Goal: Task Accomplishment & Management: Check status

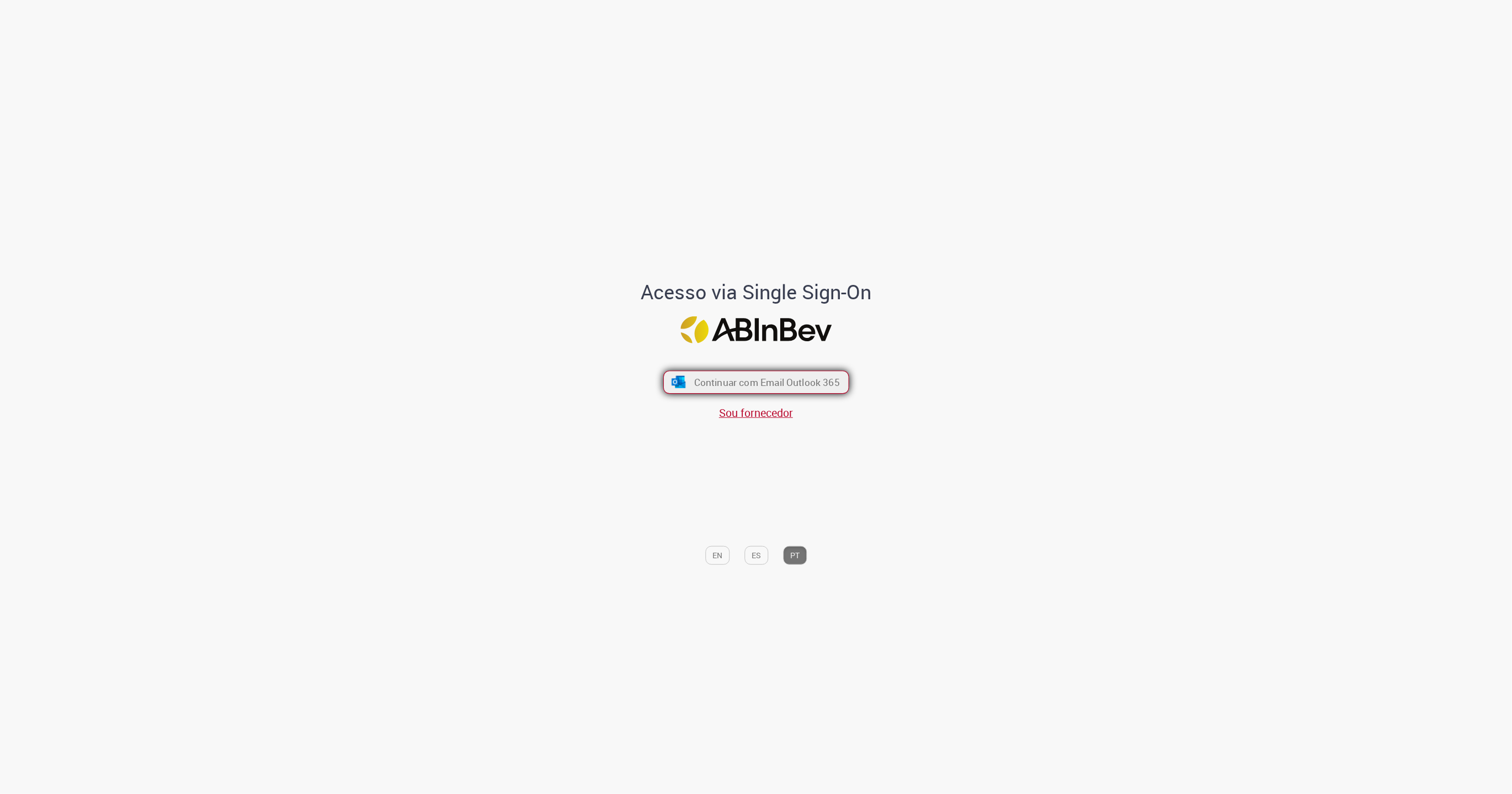
click at [748, 381] on span "Continuar com Email Outlook 365" at bounding box center [766, 382] width 145 height 13
click at [750, 376] on span "Continuar com Email Outlook 365" at bounding box center [766, 382] width 145 height 13
click at [807, 384] on span "Continuar com Email Outlook 365" at bounding box center [766, 382] width 145 height 13
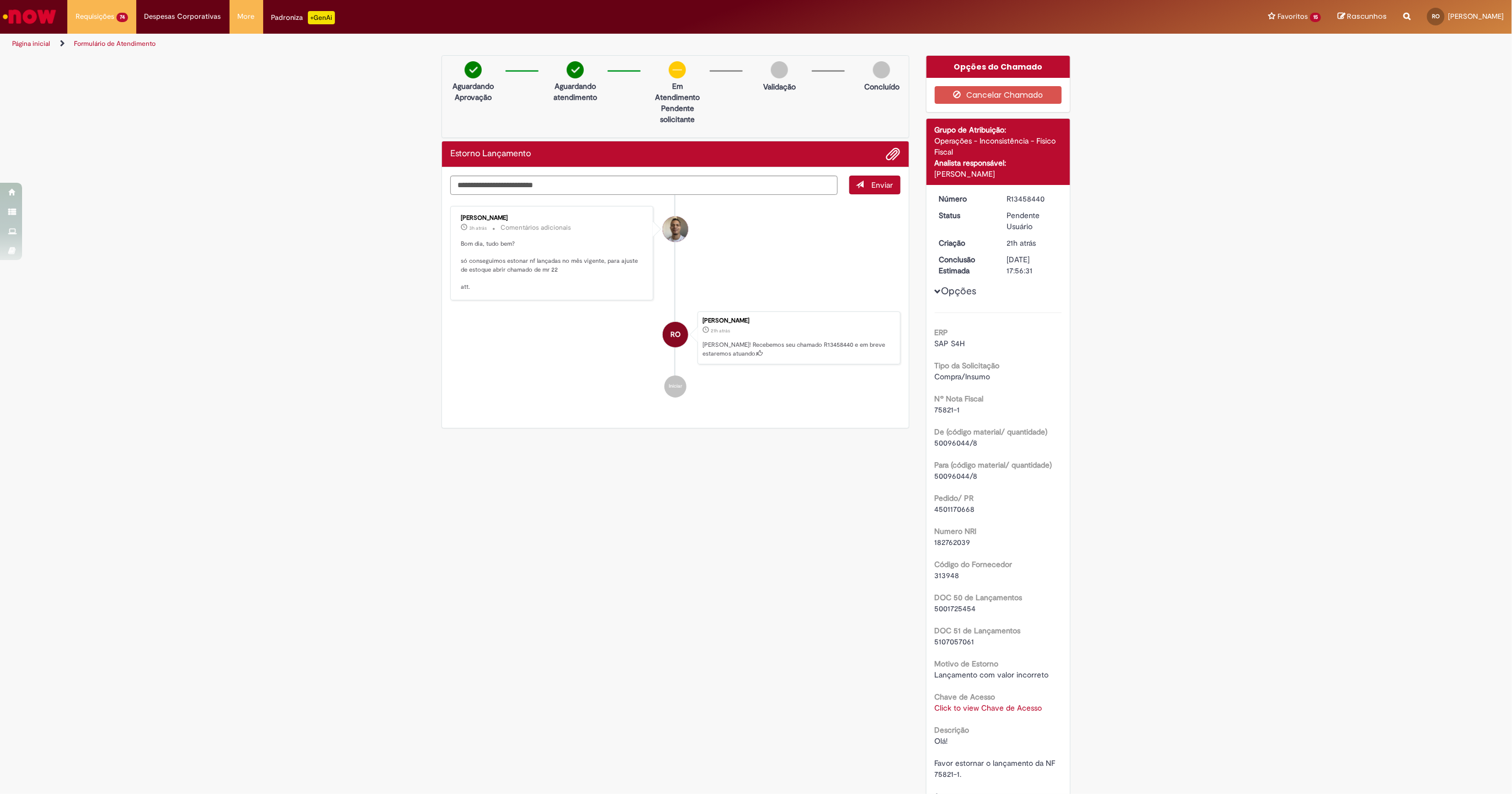
scroll to position [123, 0]
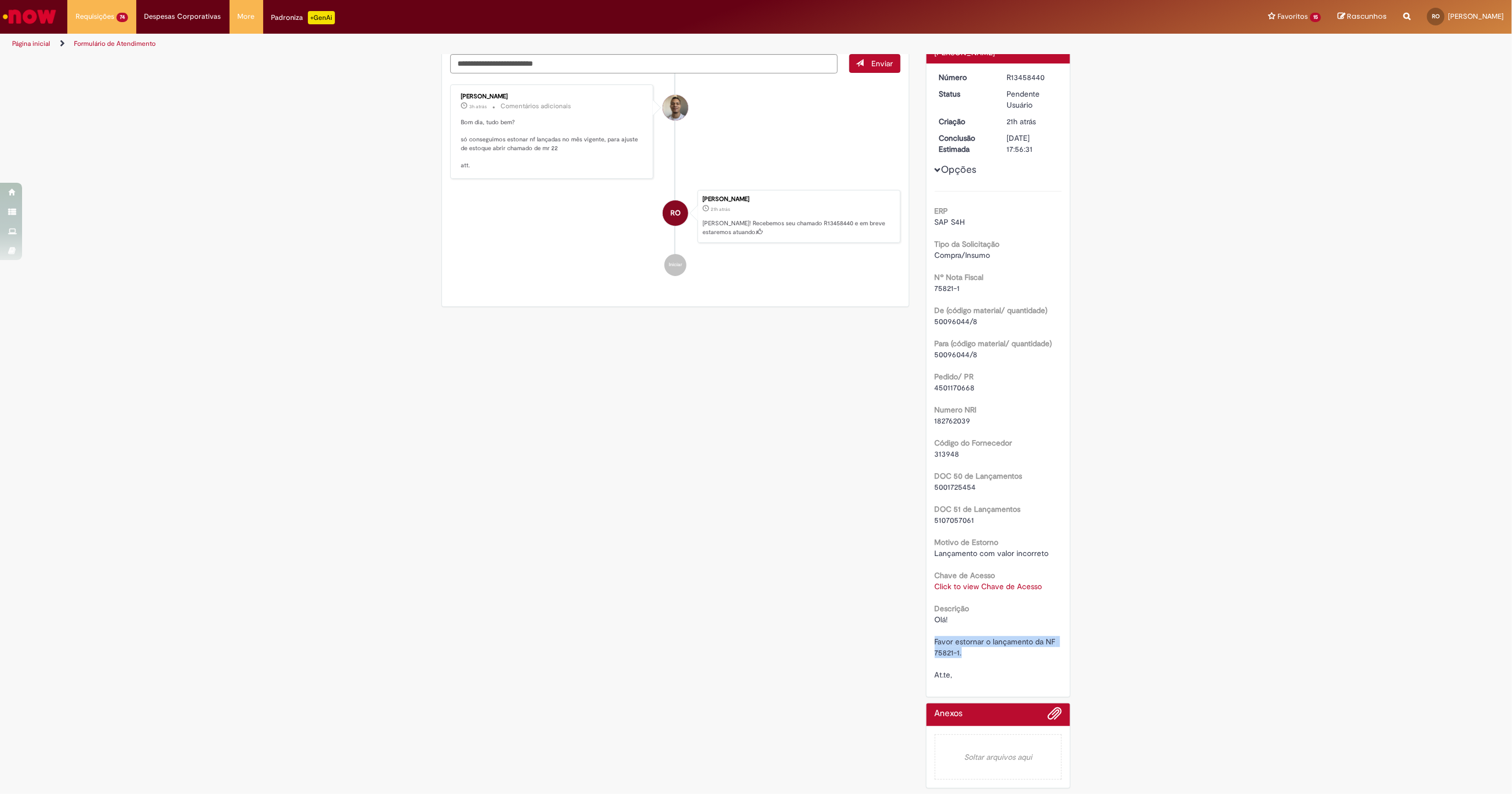
drag, startPoint x: 956, startPoint y: 650, endPoint x: 925, endPoint y: 644, distance: 31.6
click at [927, 644] on div "Número R13458440 Status Pendente Usuário Criação 21h atrás 21 horas atrás Concl…" at bounding box center [998, 380] width 144 height 633
click at [939, 657] on div "Olá! Favor estornar o lançamento da NF 75821-1. At.te," at bounding box center [998, 647] width 128 height 67
drag, startPoint x: 928, startPoint y: 648, endPoint x: 957, endPoint y: 651, distance: 29.2
click at [957, 651] on div "Olá! Favor estornar o lançamento da NF 75821-1. At.te," at bounding box center [998, 647] width 128 height 67
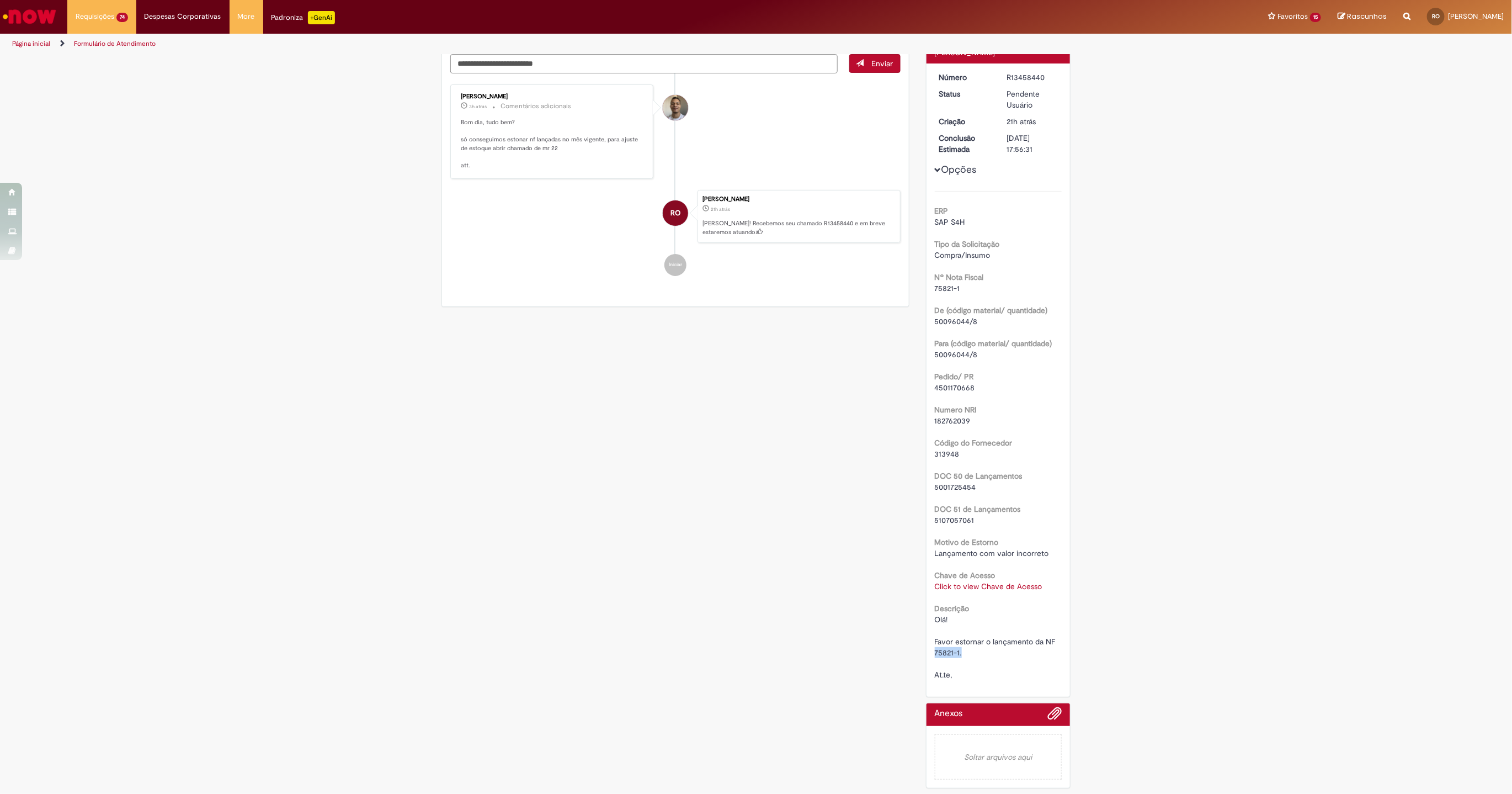
copy span "75821-1."
click at [973, 581] on link "Click to view Chave de Acesso" at bounding box center [988, 586] width 108 height 10
click at [1129, 525] on div "Verificar Código de Barras Aguardando Aprovação Aguardando atendimento Em Atend…" at bounding box center [756, 363] width 1512 height 860
click at [1119, 481] on div "Verificar Código de Barras Aguardando Aprovação Aguardando atendimento Em Atend…" at bounding box center [756, 363] width 1512 height 860
click at [1067, 506] on h3 "Chave de Acesso" at bounding box center [982, 501] width 200 height 18
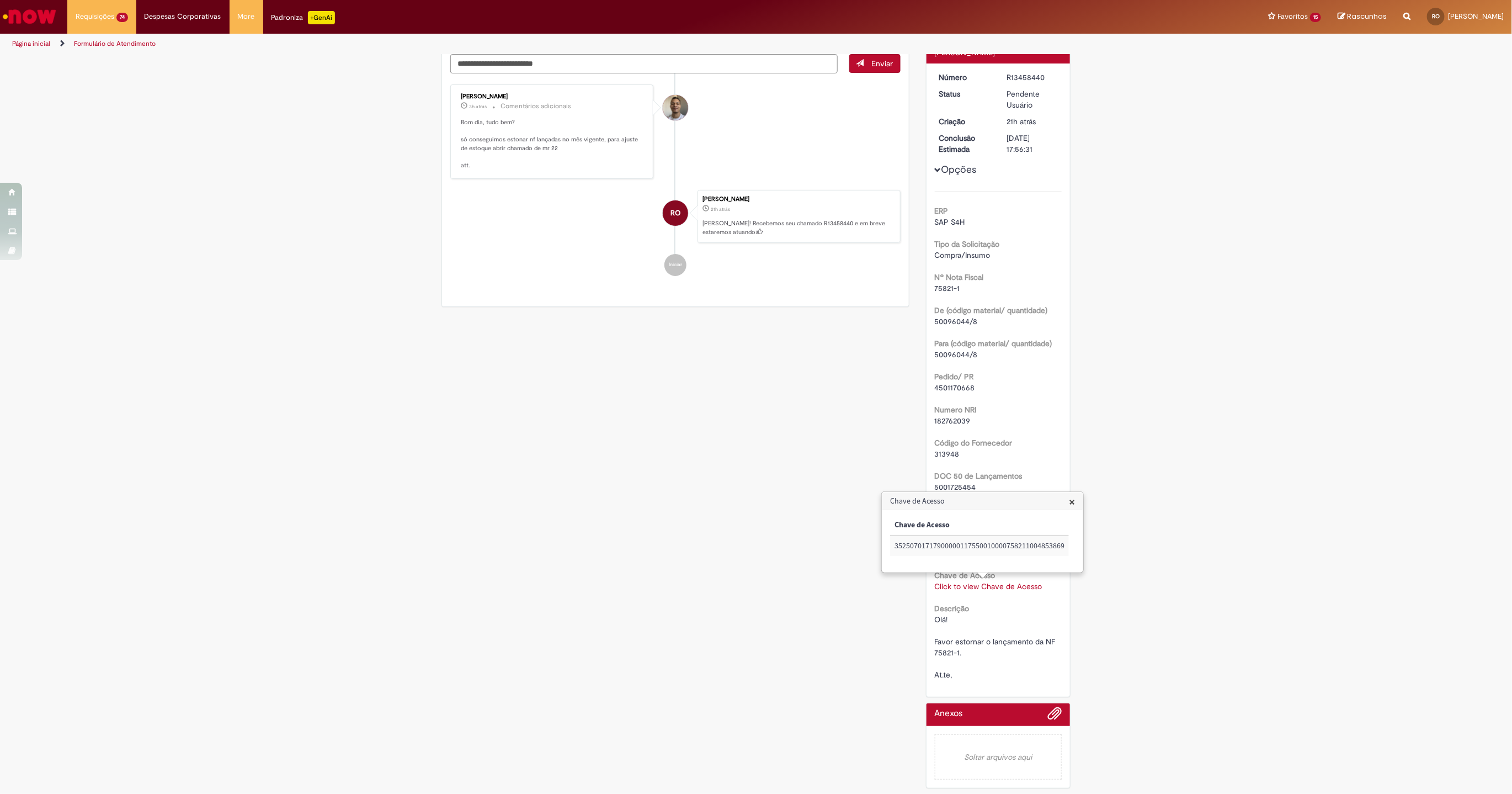
click at [1069, 506] on span "×" at bounding box center [1071, 501] width 6 height 15
click at [276, 325] on div "Verificar Código de Barras Aguardando Aprovação Aguardando atendimento Em Atend…" at bounding box center [756, 363] width 1512 height 860
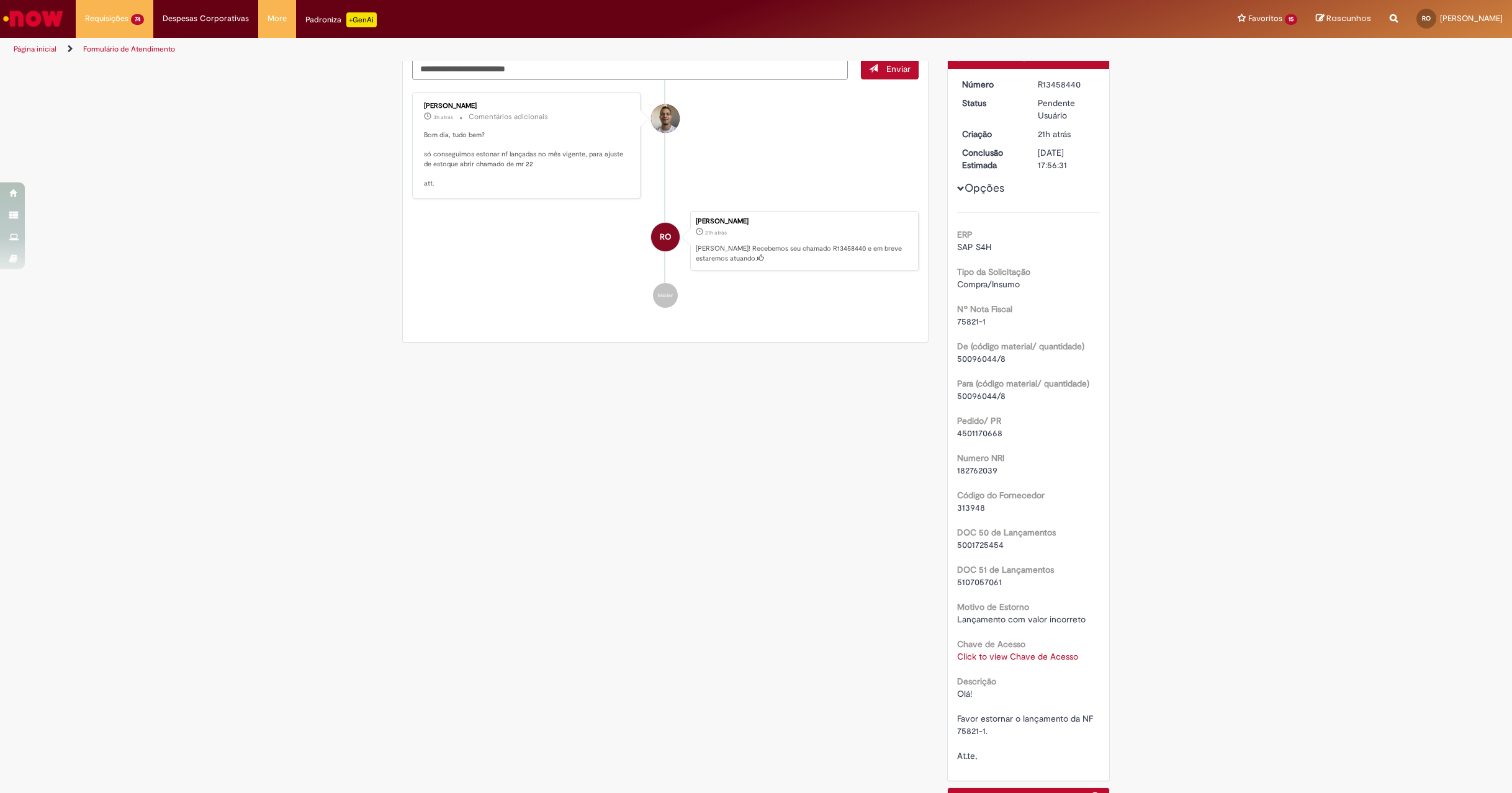
scroll to position [0, 0]
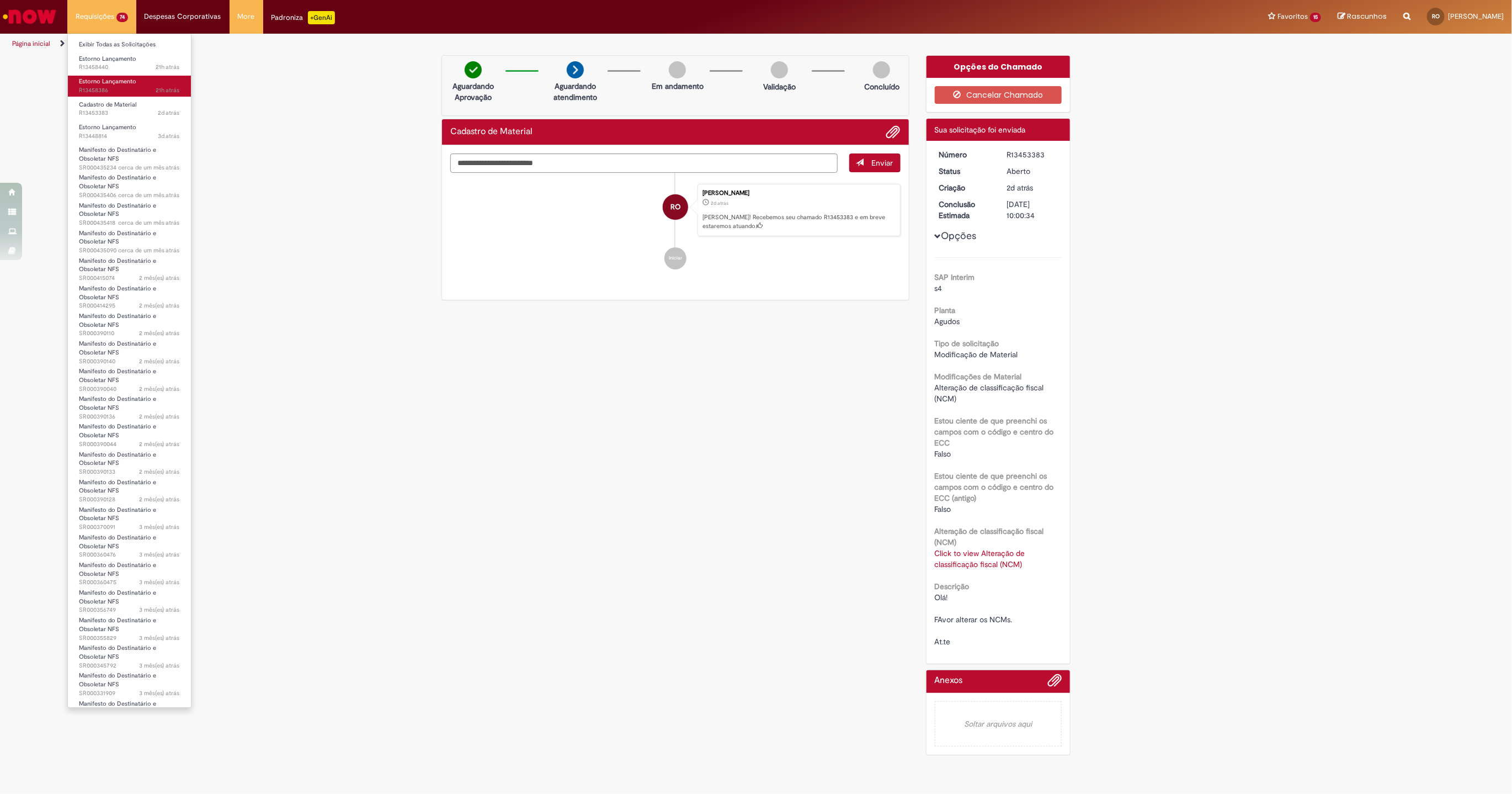
click at [130, 80] on span "Estorno Lançamento" at bounding box center [108, 81] width 58 height 8
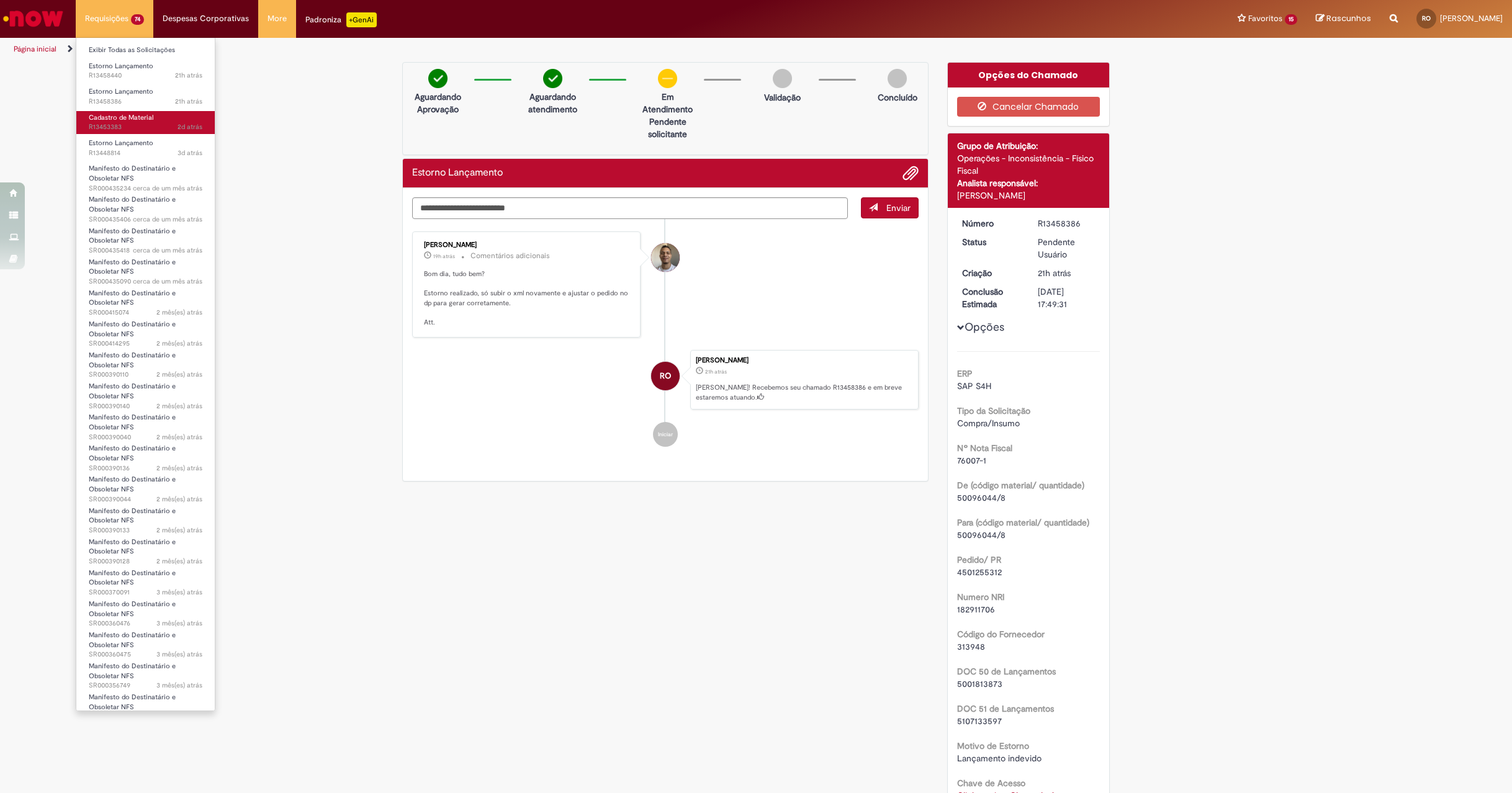
click at [172, 120] on link "Cadastro de Material 2d atrás 2 dias atrás R13453383" at bounding box center [146, 122] width 139 height 23
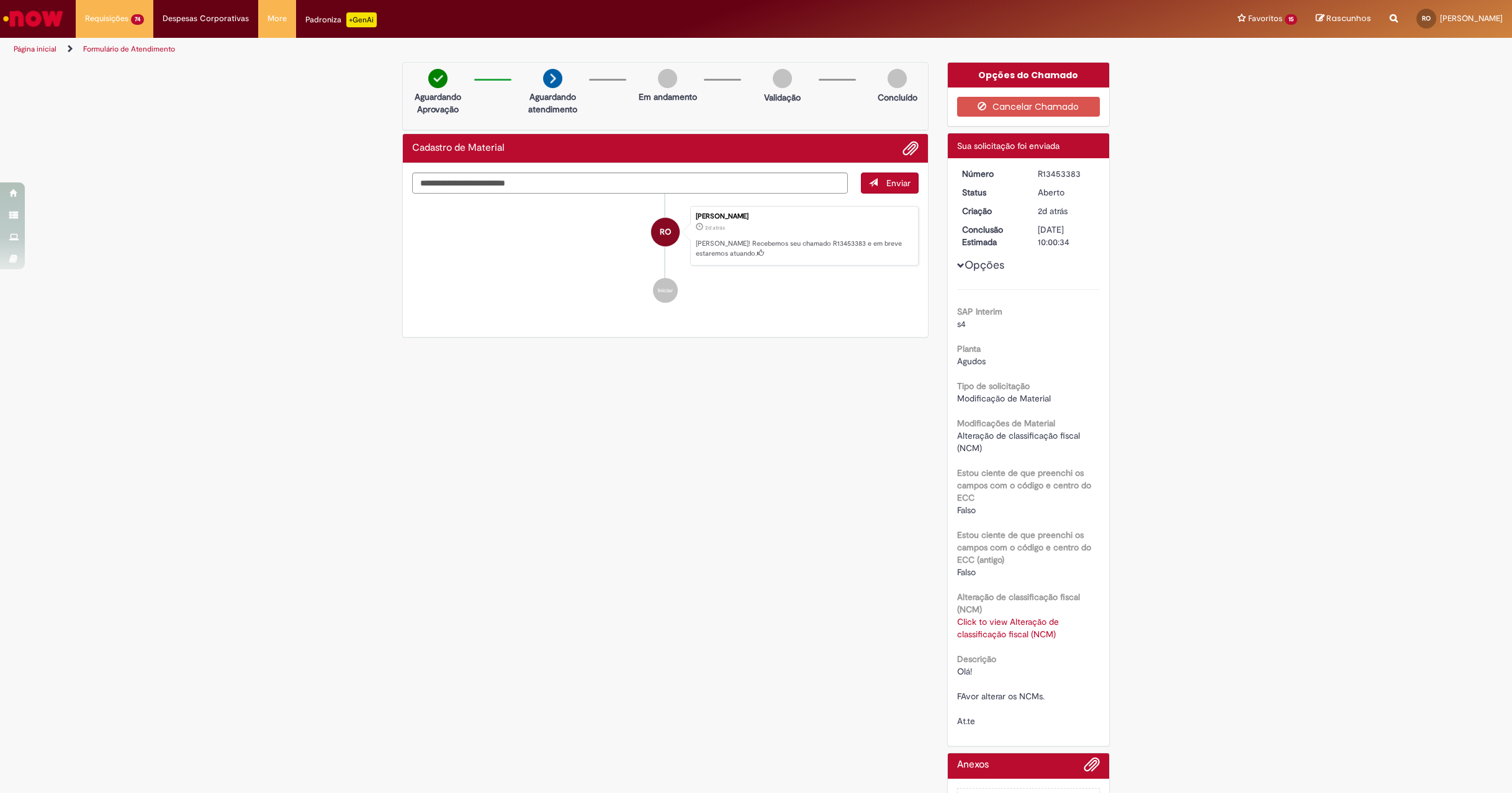
click at [1011, 631] on link "Click to view Alteração de classificação fiscal (NCM)" at bounding box center [1007, 628] width 101 height 24
click at [1136, 526] on div "Verificar Código de Barras Aguardando Aprovação Aguardando atendimento Em andam…" at bounding box center [756, 458] width 1512 height 793
